Goal: Find specific page/section: Find specific page/section

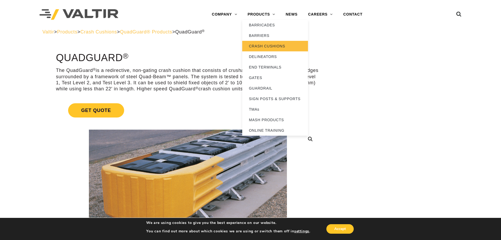
click at [262, 45] on link "CRASH CUSHIONS" at bounding box center [275, 46] width 66 height 11
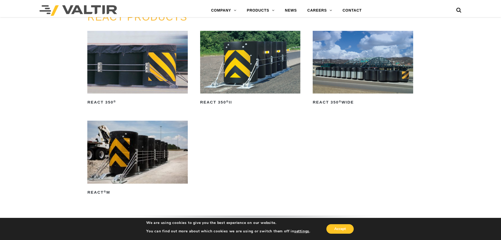
scroll to position [684, 0]
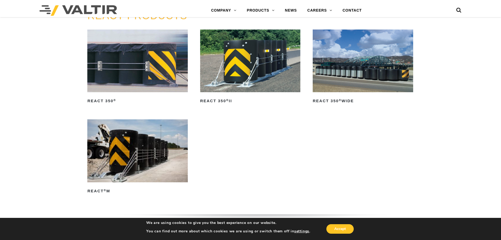
click at [131, 80] on img at bounding box center [137, 60] width 100 height 63
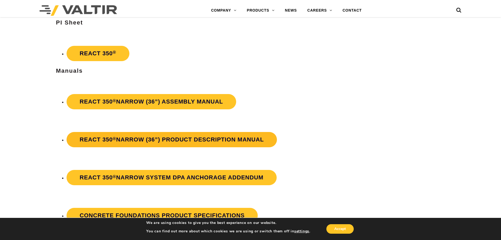
scroll to position [936, 0]
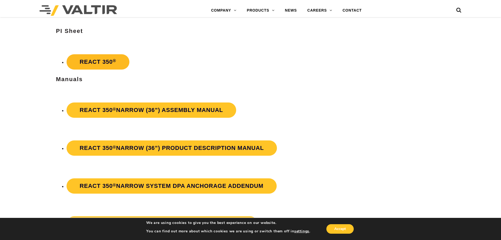
click at [103, 64] on link "REACT 350 ®" at bounding box center [98, 61] width 63 height 15
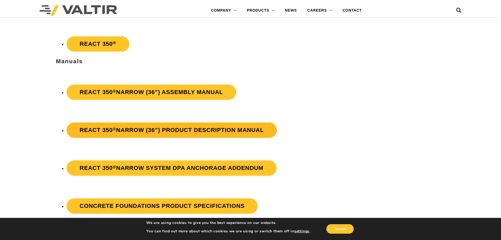
scroll to position [956, 0]
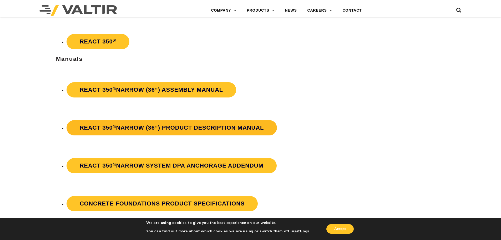
click at [149, 130] on strong "REACT 350 ® Narrow (36”) Product Description Manual" at bounding box center [172, 127] width 184 height 7
